Goal: Task Accomplishment & Management: Complete application form

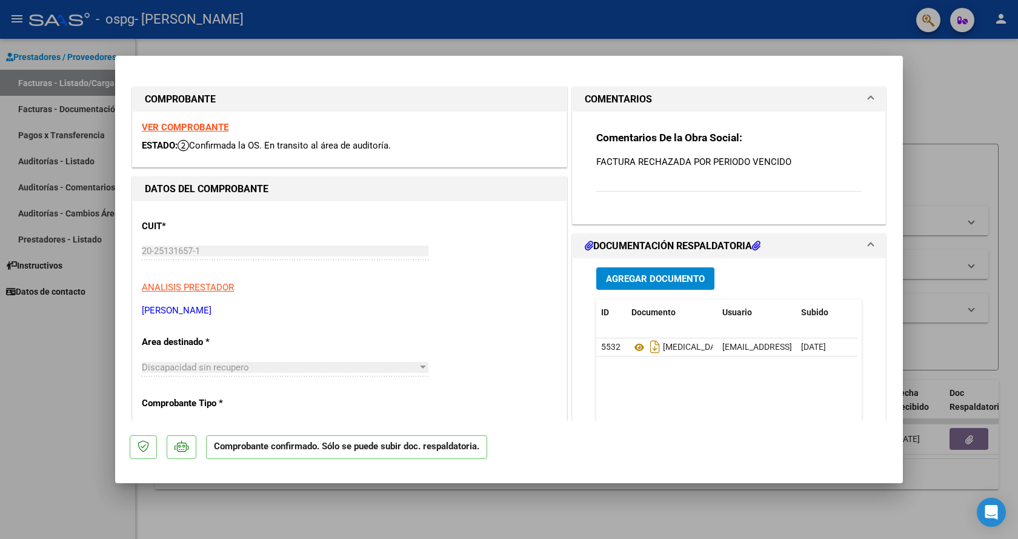
click at [62, 390] on div at bounding box center [509, 269] width 1018 height 539
type input "$ 0,00"
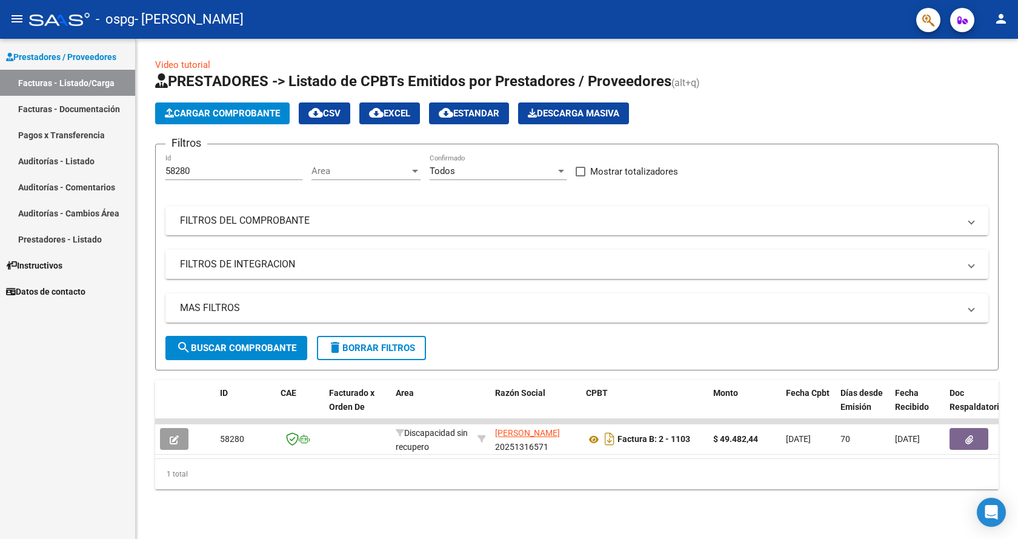
click at [83, 111] on link "Facturas - Documentación" at bounding box center [67, 109] width 135 height 26
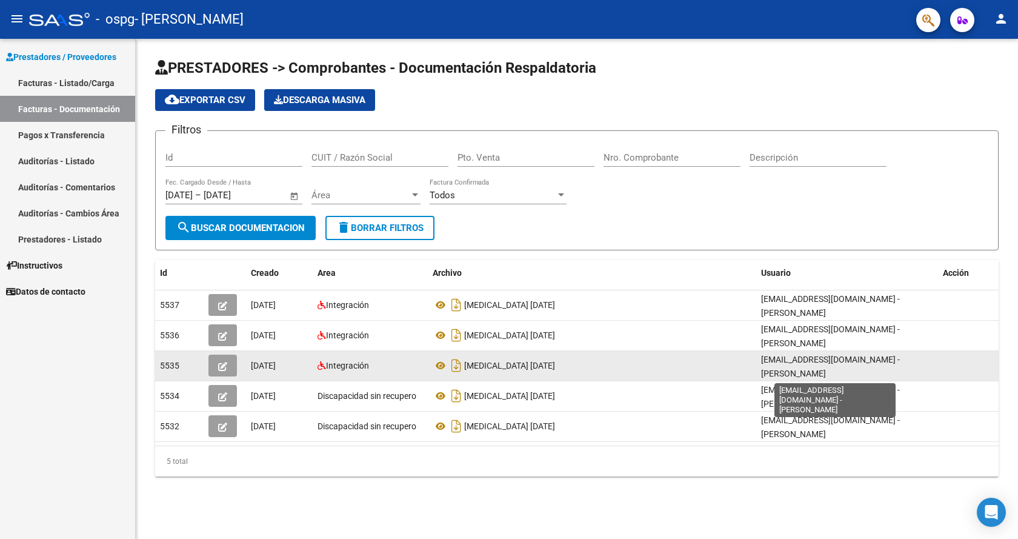
click at [847, 361] on span "[EMAIL_ADDRESS][DOMAIN_NAME] - [PERSON_NAME]" at bounding box center [830, 367] width 139 height 24
click at [358, 370] on div "Integración" at bounding box center [370, 366] width 105 height 14
click at [389, 371] on div "Integración" at bounding box center [370, 366] width 105 height 14
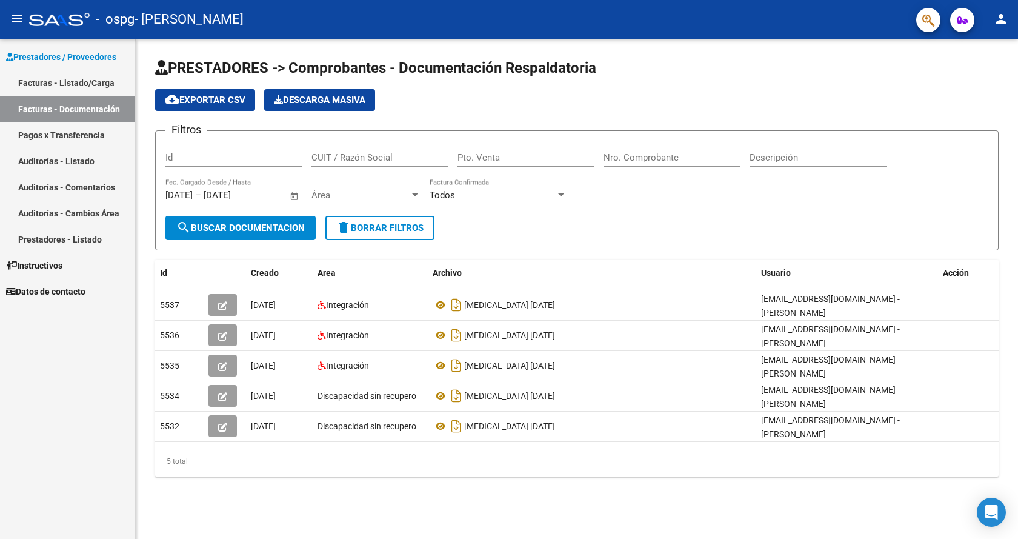
click at [87, 139] on link "Pagos x Transferencia" at bounding box center [67, 135] width 135 height 26
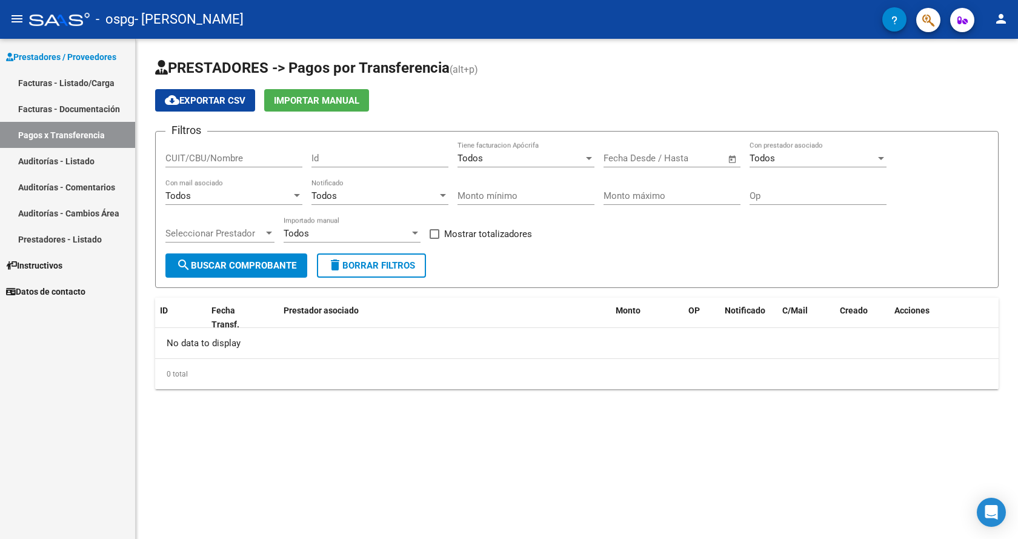
click at [91, 110] on link "Facturas - Documentación" at bounding box center [67, 109] width 135 height 26
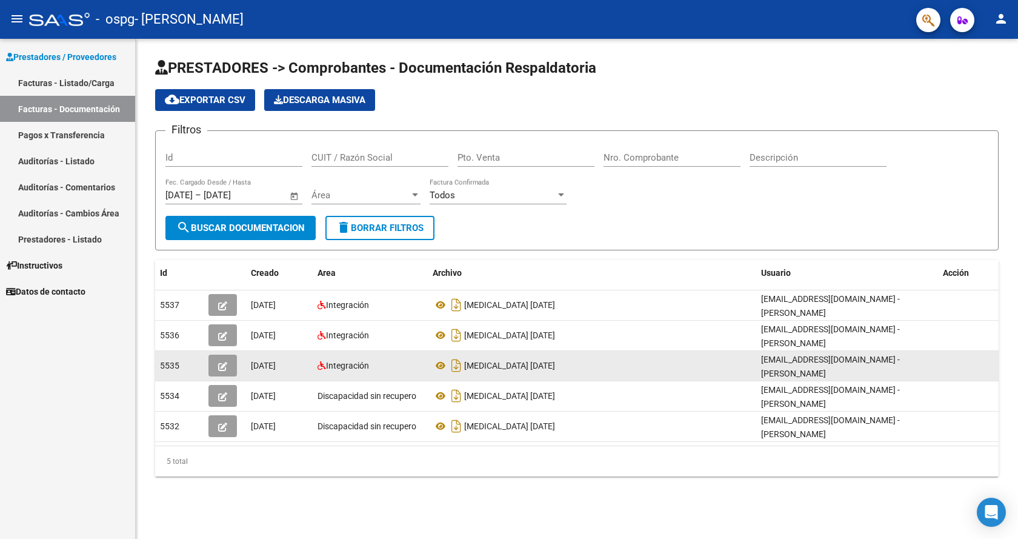
click at [224, 369] on icon "button" at bounding box center [222, 366] width 9 height 9
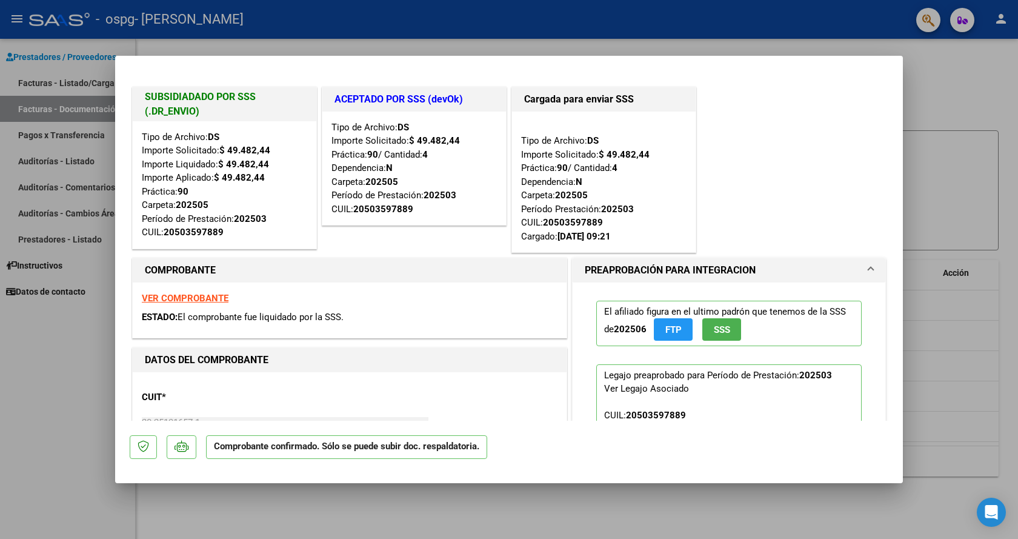
click at [74, 385] on div at bounding box center [509, 269] width 1018 height 539
type input "$ 0,00"
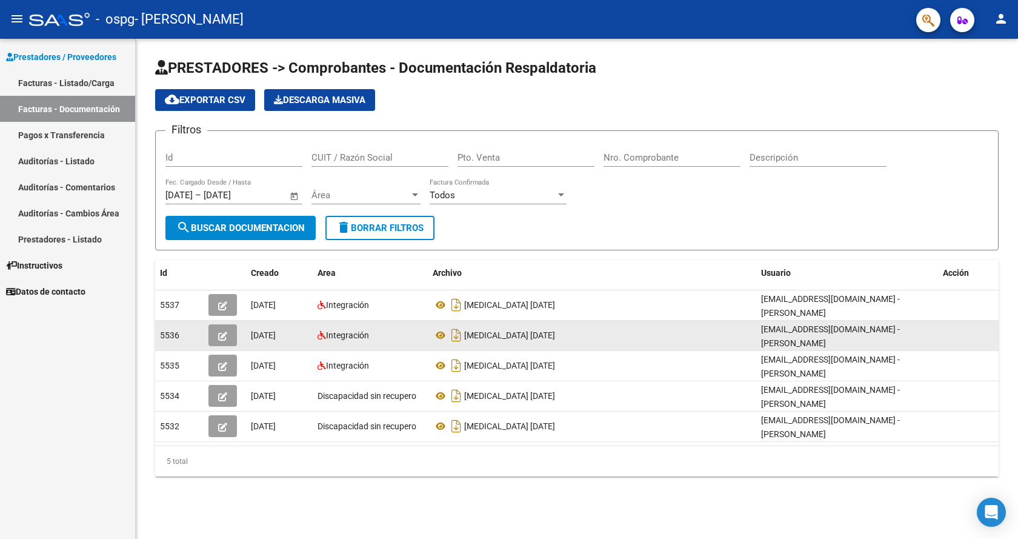
click at [226, 335] on icon "button" at bounding box center [222, 336] width 9 height 9
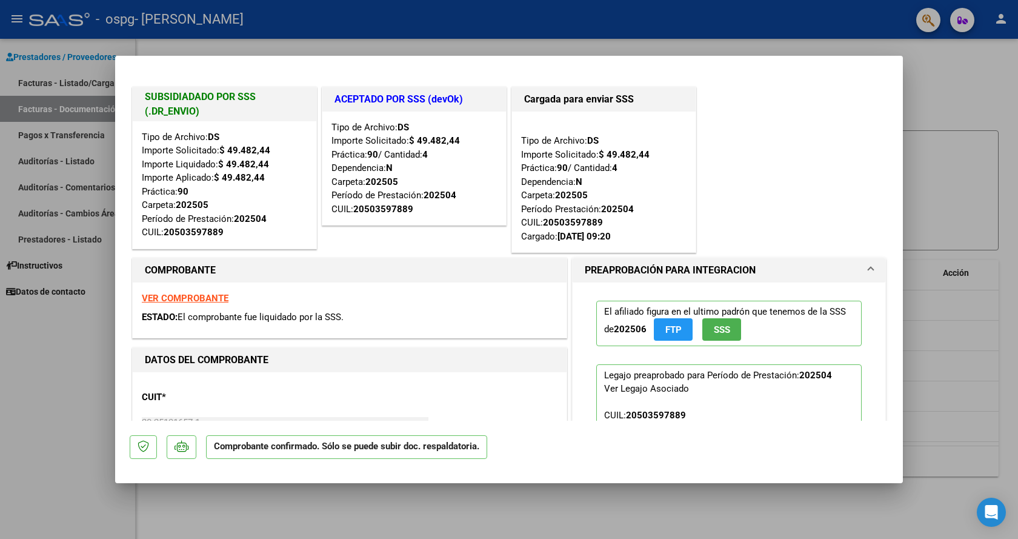
click at [55, 384] on div at bounding box center [509, 269] width 1018 height 539
type input "$ 0,00"
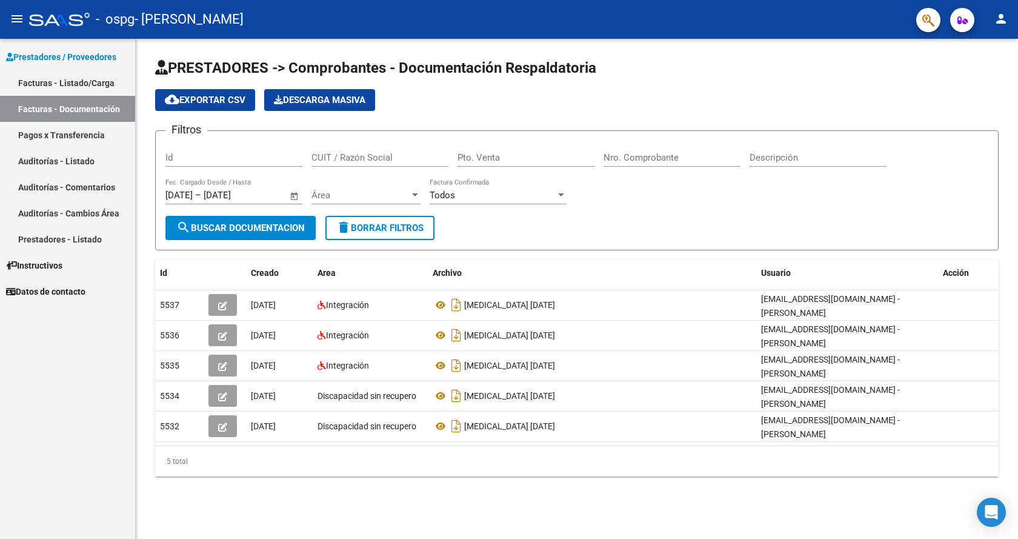
click at [695, 93] on div "cloud_download Exportar CSV Descarga Masiva" at bounding box center [577, 100] width 844 height 22
click at [586, 218] on form "Filtros Id CUIT / Razón Social Pto. Venta Nro. Comprobante Descripción [DATE] […" at bounding box center [577, 190] width 844 height 120
click at [619, 210] on div "Filtros Id CUIT / Razón Social Pto. Venta Nro. Comprobante Descripción [DATE] […" at bounding box center [576, 178] width 823 height 75
click at [723, 101] on div "cloud_download Exportar CSV Descarga Masiva" at bounding box center [577, 100] width 844 height 22
drag, startPoint x: 515, startPoint y: 0, endPoint x: 815, endPoint y: 73, distance: 308.9
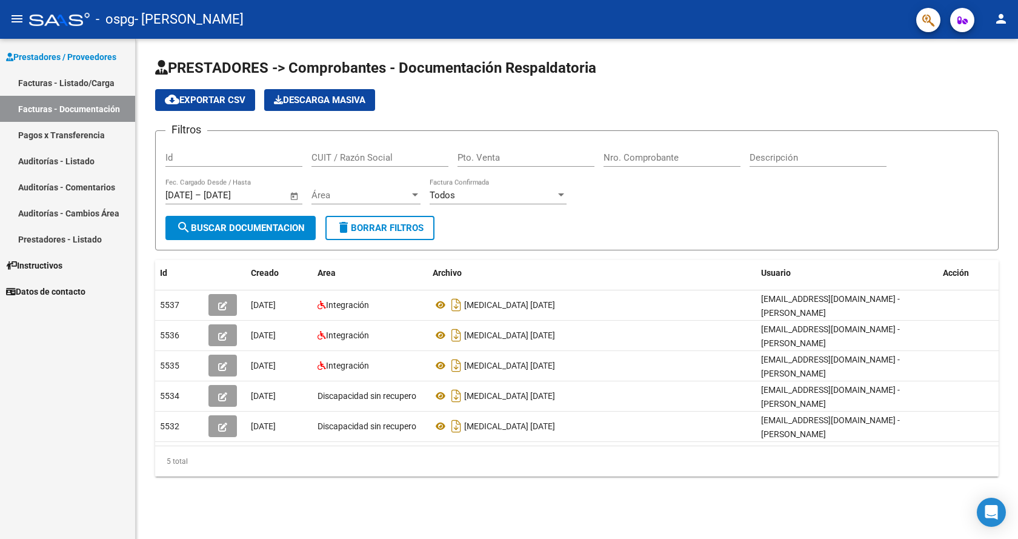
click at [815, 73] on h1 "PRESTADORES -> Comprobantes - Documentación Respaldatoria" at bounding box center [577, 68] width 844 height 21
